Goal: Task Accomplishment & Management: Use online tool/utility

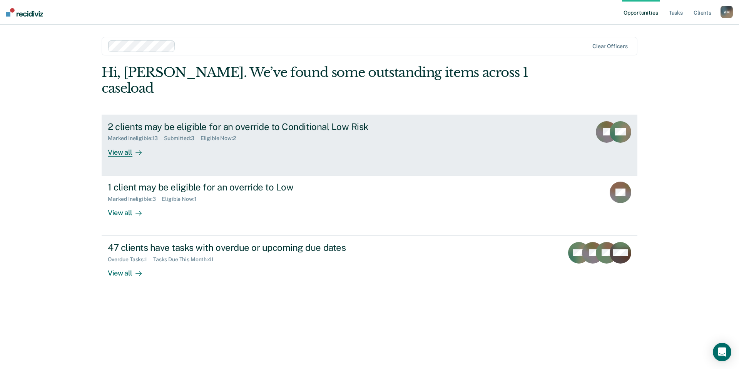
click at [375, 142] on link "2 clients may be eligible for an override to Conditional Low Risk Marked Inelig…" at bounding box center [370, 145] width 536 height 61
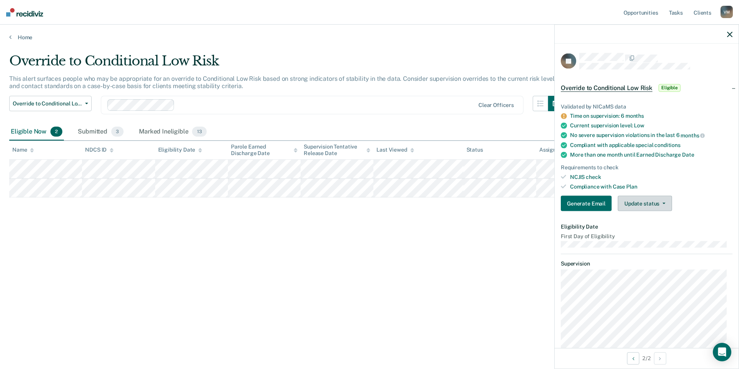
click at [631, 205] on button "Update status" at bounding box center [645, 203] width 54 height 15
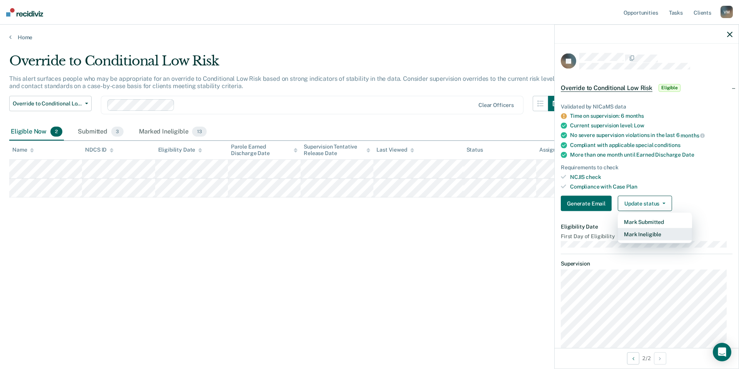
click at [634, 234] on button "Mark Ineligible" at bounding box center [655, 234] width 74 height 12
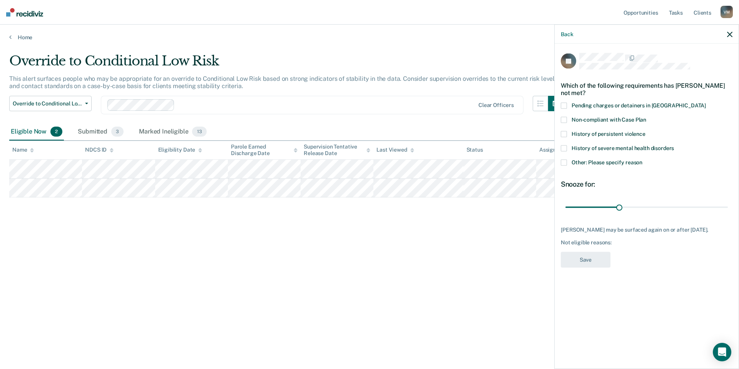
click at [566, 160] on span at bounding box center [564, 162] width 6 height 6
click at [643, 159] on input "Other: Please specify reason" at bounding box center [643, 159] width 0 height 0
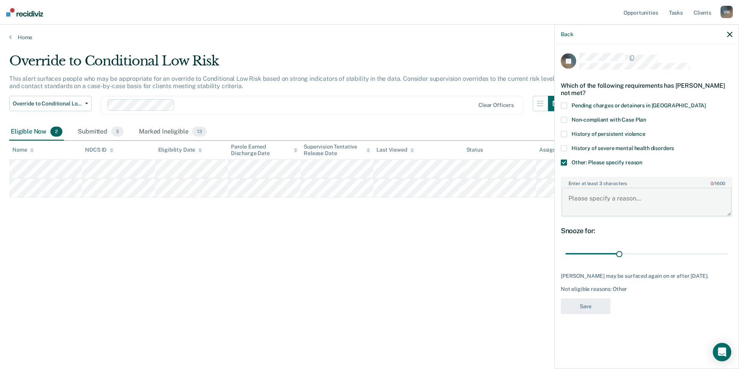
click at [619, 205] on textarea "Enter at least 3 characters 0 / 1600" at bounding box center [647, 202] width 170 height 28
type textarea "discharges this month"
click at [594, 306] on button "Save" at bounding box center [586, 306] width 50 height 16
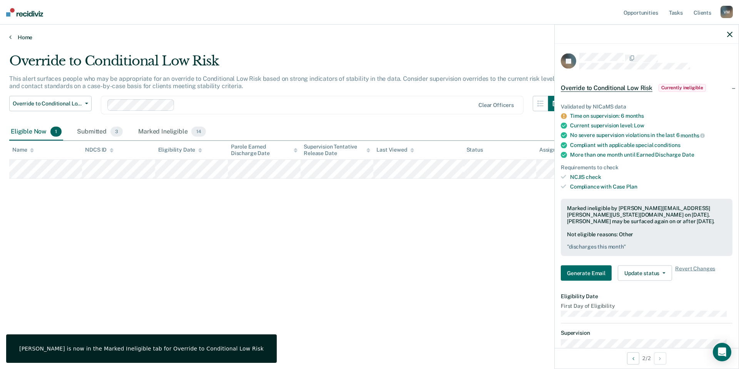
click at [22, 35] on link "Home" at bounding box center [369, 37] width 721 height 7
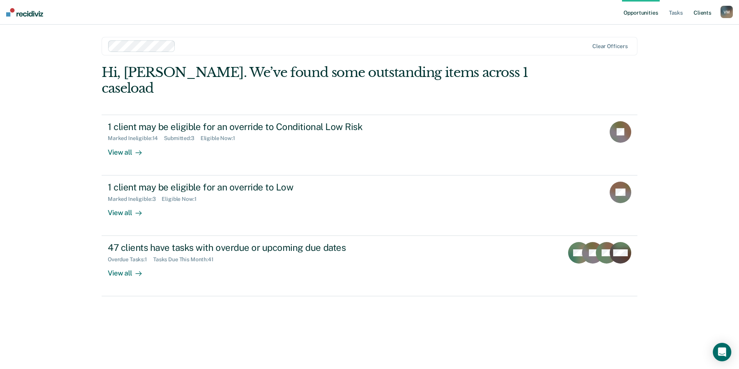
click at [700, 11] on link "Client s" at bounding box center [702, 12] width 21 height 25
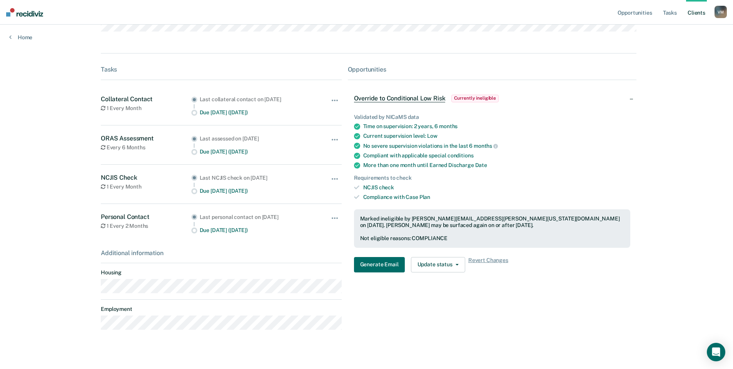
scroll to position [185, 0]
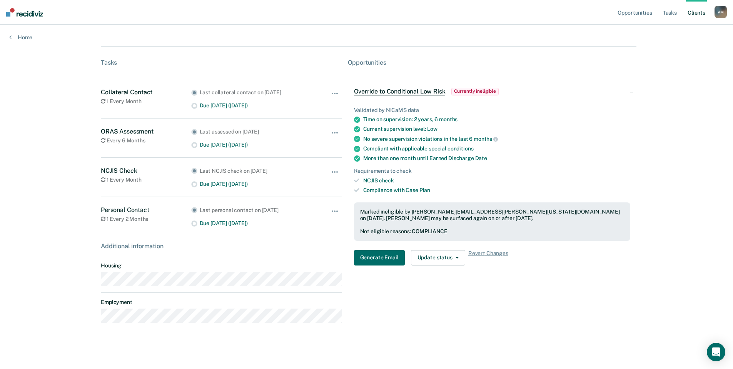
click at [412, 91] on span "Override to Conditional Low Risk" at bounding box center [400, 92] width 92 height 8
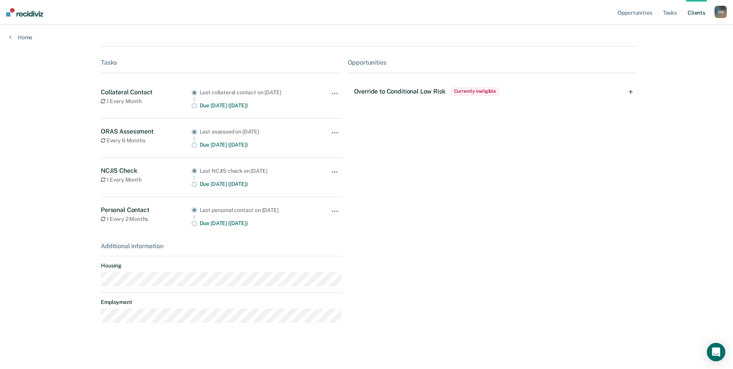
click at [412, 91] on span "Override to Conditional Low Risk" at bounding box center [400, 91] width 92 height 7
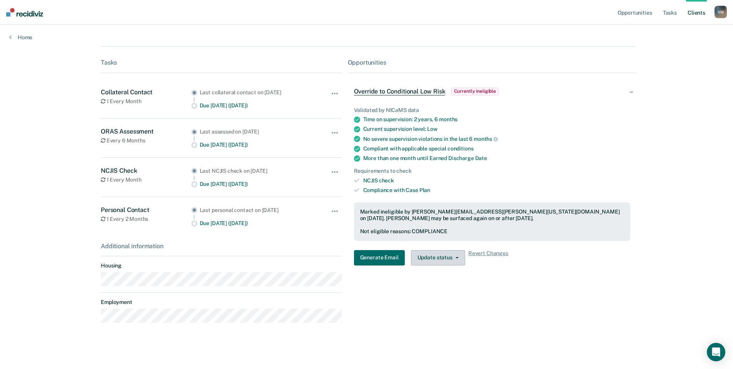
click at [444, 258] on button "Update status" at bounding box center [438, 257] width 54 height 15
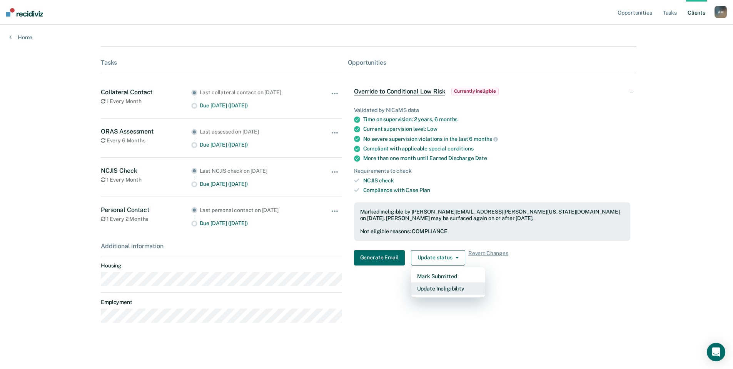
click at [444, 291] on button "Update Ineligibility" at bounding box center [448, 289] width 74 height 12
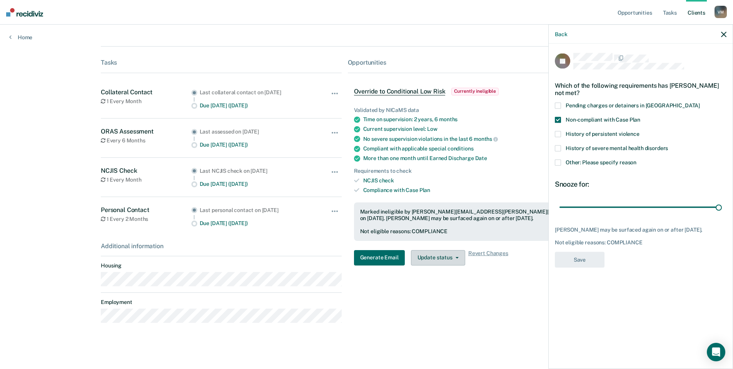
click at [445, 256] on button "Update status" at bounding box center [438, 257] width 54 height 15
click at [490, 255] on span "Revert Changes" at bounding box center [489, 257] width 40 height 15
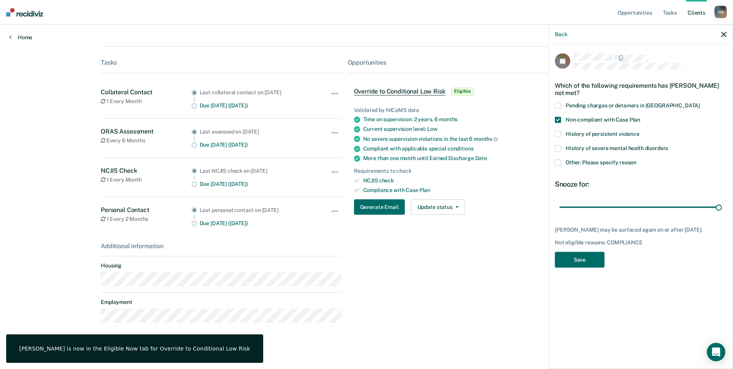
click at [19, 36] on link "Home" at bounding box center [20, 37] width 23 height 7
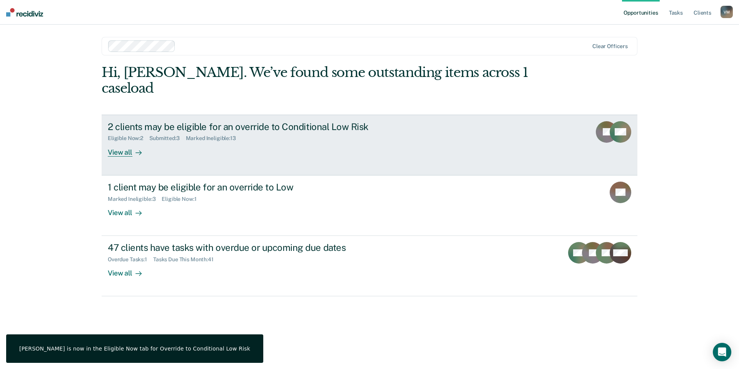
click at [186, 139] on div "2 clients may be eligible for an override to Conditional Low Risk Eligible Now …" at bounding box center [252, 138] width 289 height 35
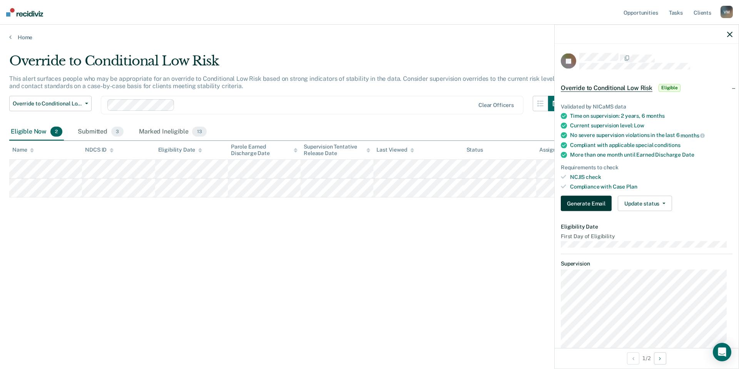
click at [584, 208] on button "Generate Email" at bounding box center [586, 203] width 51 height 15
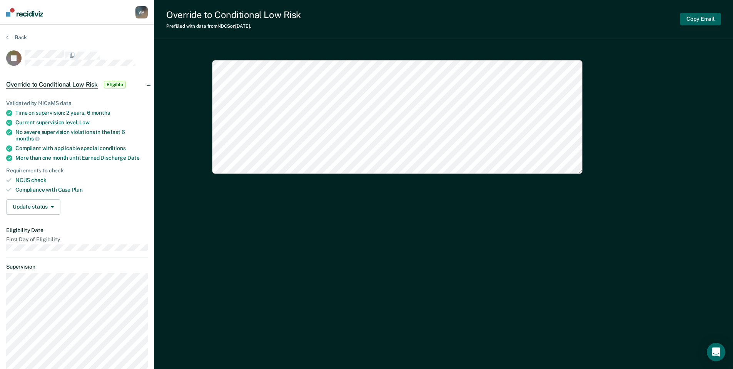
click at [699, 22] on button "Copy Email" at bounding box center [701, 19] width 40 height 13
type textarea "x"
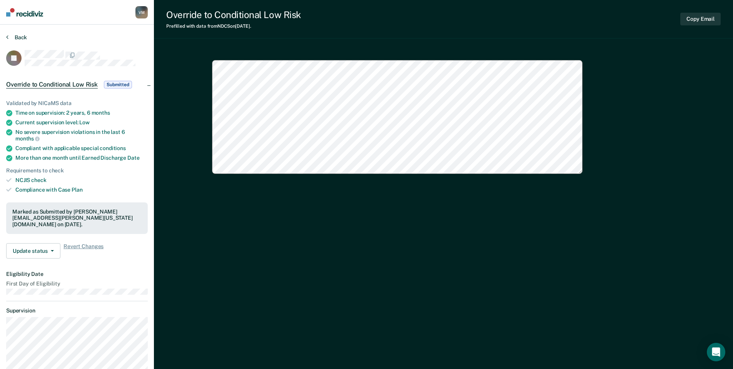
click at [18, 35] on button "Back" at bounding box center [16, 37] width 21 height 7
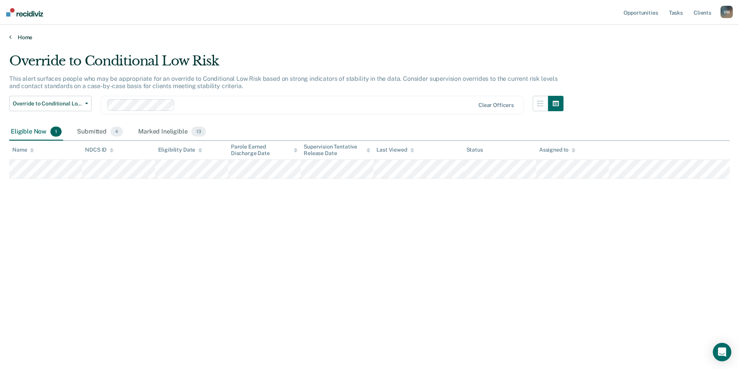
click at [20, 39] on link "Home" at bounding box center [369, 37] width 721 height 7
